Goal: Task Accomplishment & Management: Complete application form

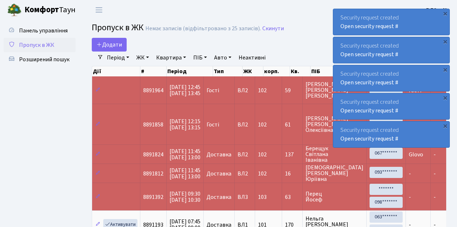
select select "25"
drag, startPoint x: 0, startPoint y: 0, endPoint x: 45, endPoint y: 45, distance: 63.1
click at [45, 45] on span "Пропуск в ЖК" at bounding box center [36, 45] width 35 height 8
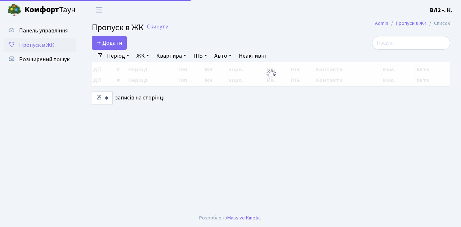
select select "25"
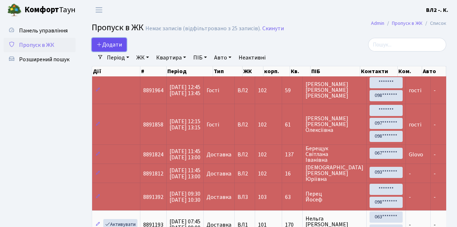
click at [109, 42] on span "Додати" at bounding box center [109, 45] width 26 height 8
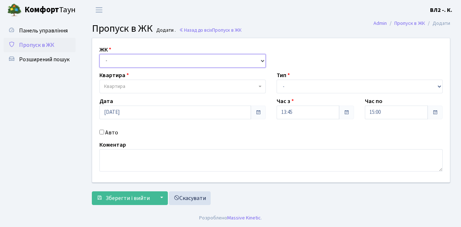
click at [140, 61] on select "- [STREET_ADDRESS][PERSON_NAME]" at bounding box center [182, 61] width 166 height 14
select select "317"
click at [99, 54] on select "- [STREET_ADDRESS][PERSON_NAME]" at bounding box center [182, 61] width 166 height 14
select select
click at [142, 84] on span "Квартира" at bounding box center [180, 86] width 153 height 7
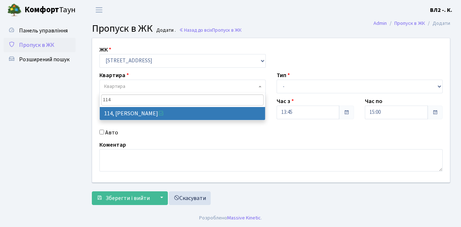
type input "114"
select select "38278"
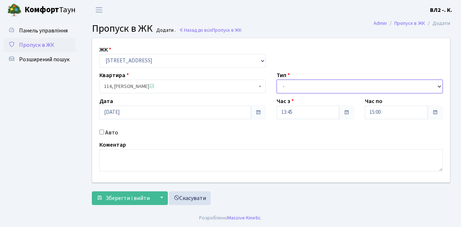
click at [289, 84] on select "- Доставка Таксі Гості Сервіс" at bounding box center [359, 87] width 166 height 14
select select "1"
click at [276, 80] on select "- Доставка Таксі Гості Сервіс" at bounding box center [359, 87] width 166 height 14
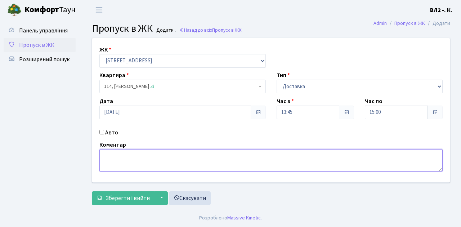
click at [124, 162] on textarea at bounding box center [270, 160] width 343 height 22
type textarea "В"
type textarea "Domino's"
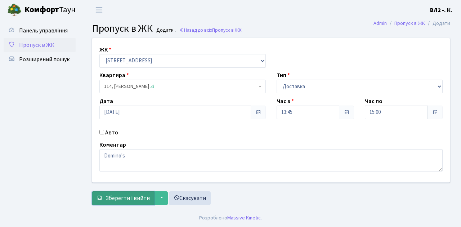
click at [138, 197] on span "Зберегти і вийти" at bounding box center [127, 198] width 44 height 8
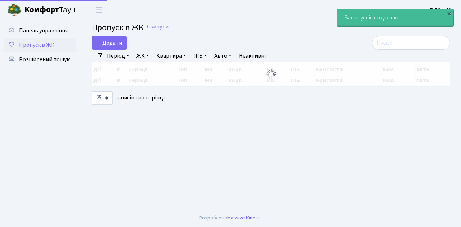
select select "25"
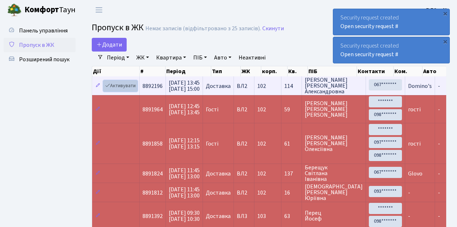
click at [118, 84] on link "Активувати" at bounding box center [120, 85] width 34 height 11
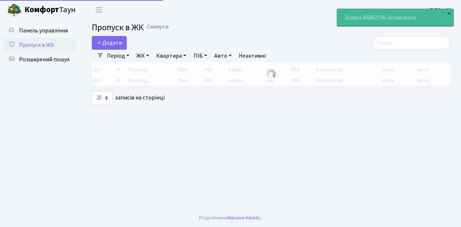
select select "25"
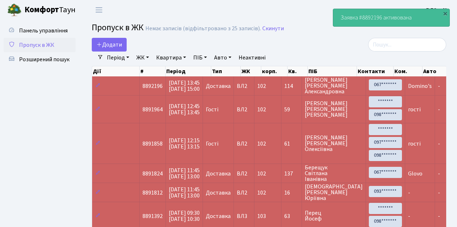
click at [31, 43] on span "Пропуск в ЖК" at bounding box center [36, 45] width 35 height 8
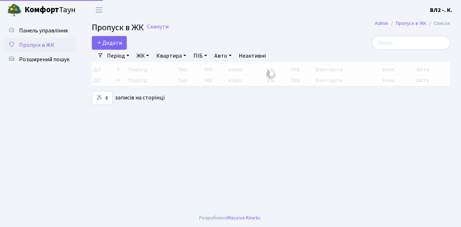
select select "25"
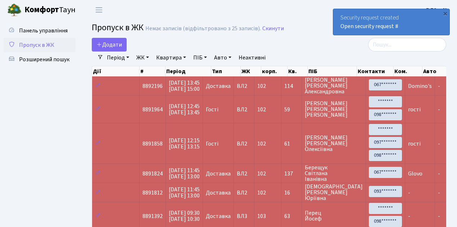
click at [35, 46] on span "Пропуск в ЖК" at bounding box center [36, 45] width 35 height 8
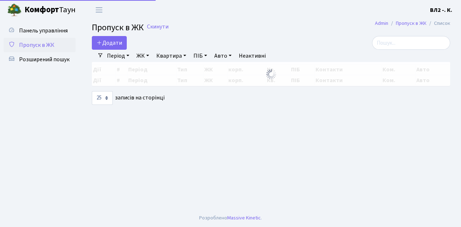
select select "25"
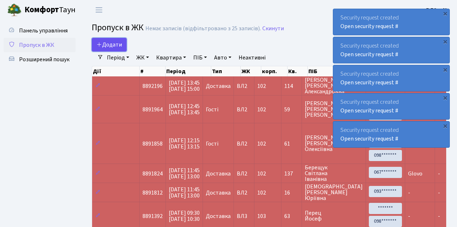
click at [117, 44] on span "Додати" at bounding box center [109, 45] width 26 height 8
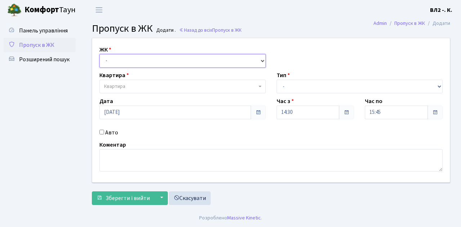
click at [125, 60] on select "- [STREET_ADDRESS][PERSON_NAME]" at bounding box center [182, 61] width 166 height 14
select select "317"
click at [99, 54] on select "- [STREET_ADDRESS][PERSON_NAME]" at bounding box center [182, 61] width 166 height 14
select select
click at [138, 87] on span "Квартира" at bounding box center [180, 86] width 153 height 7
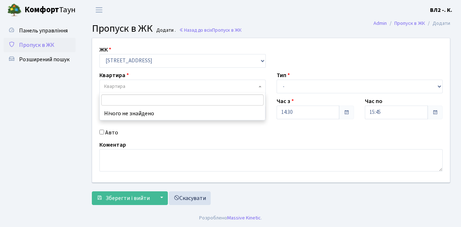
click at [134, 100] on input "search" at bounding box center [182, 99] width 163 height 11
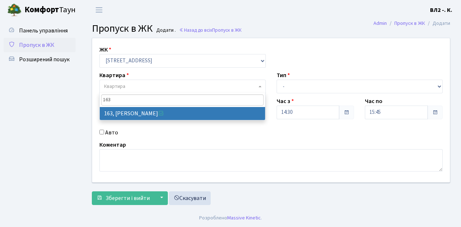
type input "163"
select select "38425"
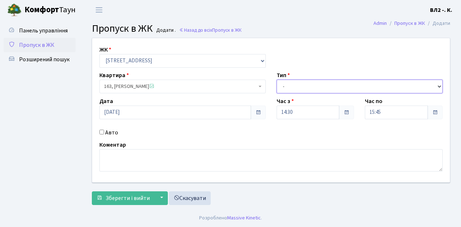
click at [297, 87] on select "- Доставка Таксі Гості Сервіс" at bounding box center [359, 87] width 166 height 14
select select "1"
click at [276, 80] on select "- Доставка Таксі Гості Сервіс" at bounding box center [359, 87] width 166 height 14
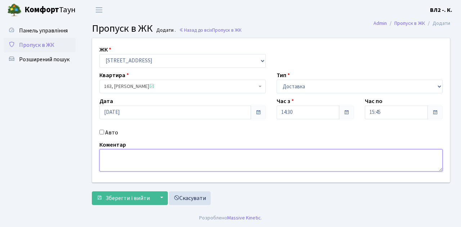
click at [132, 156] on textarea at bounding box center [270, 160] width 343 height 22
type textarea "Glovo"
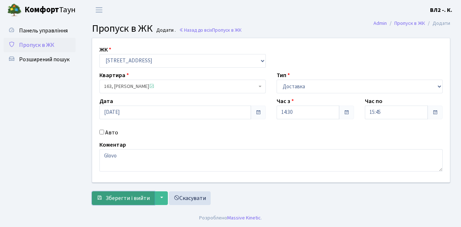
click at [131, 194] on span "Зберегти і вийти" at bounding box center [127, 198] width 44 height 8
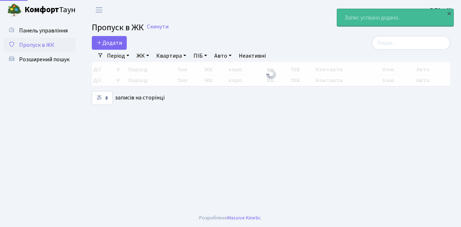
select select "25"
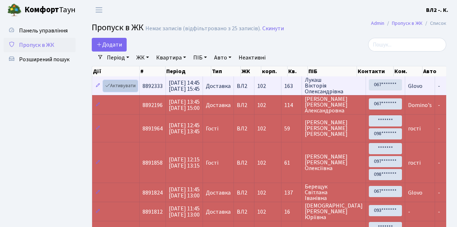
click at [121, 85] on link "Активувати" at bounding box center [120, 85] width 34 height 11
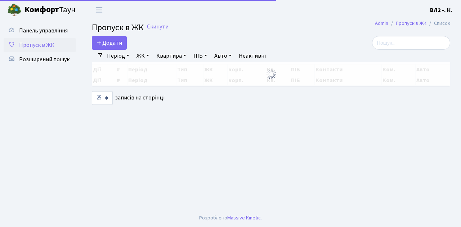
select select "25"
